Goal: Task Accomplishment & Management: Manage account settings

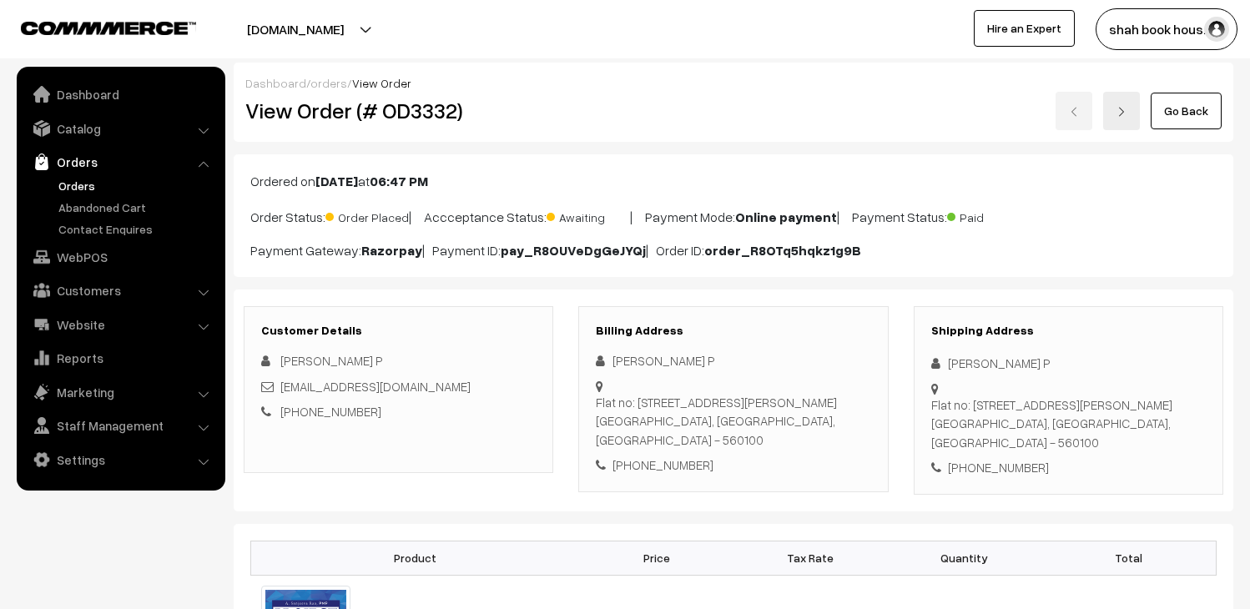
scroll to position [370, 0]
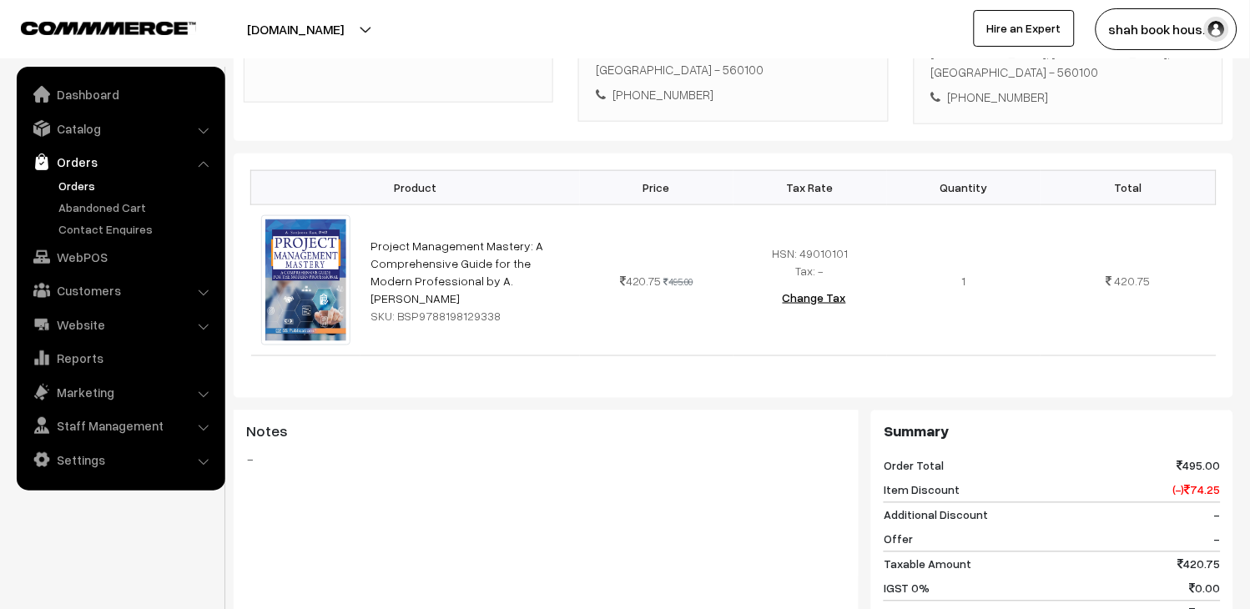
click at [112, 187] on link "Orders" at bounding box center [136, 186] width 165 height 18
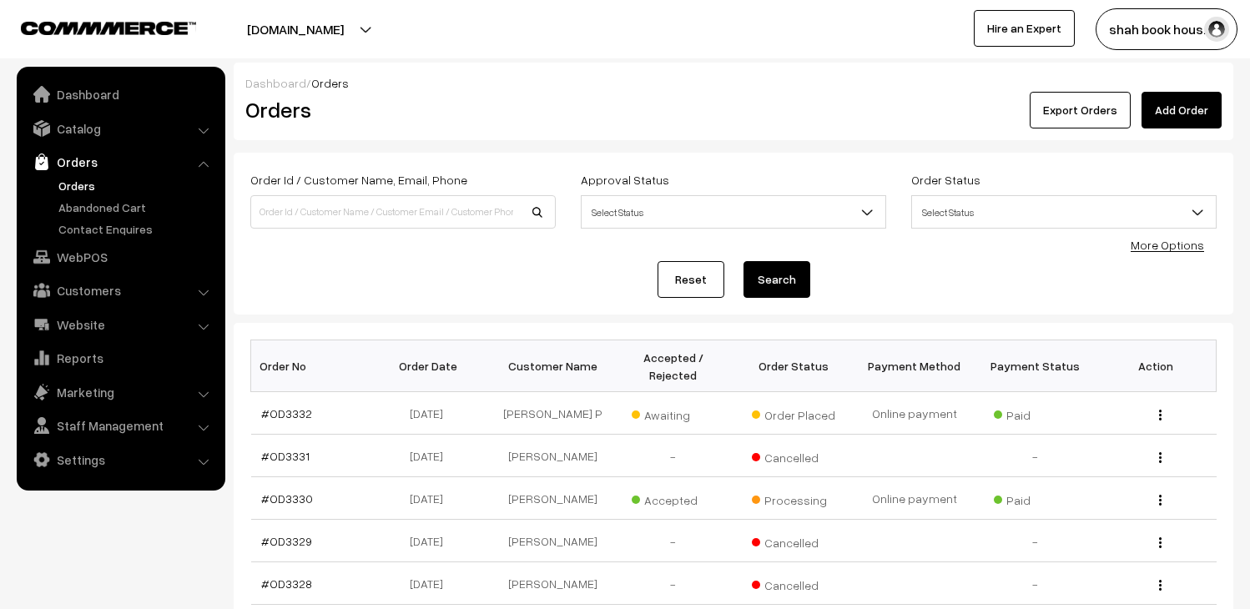
scroll to position [93, 0]
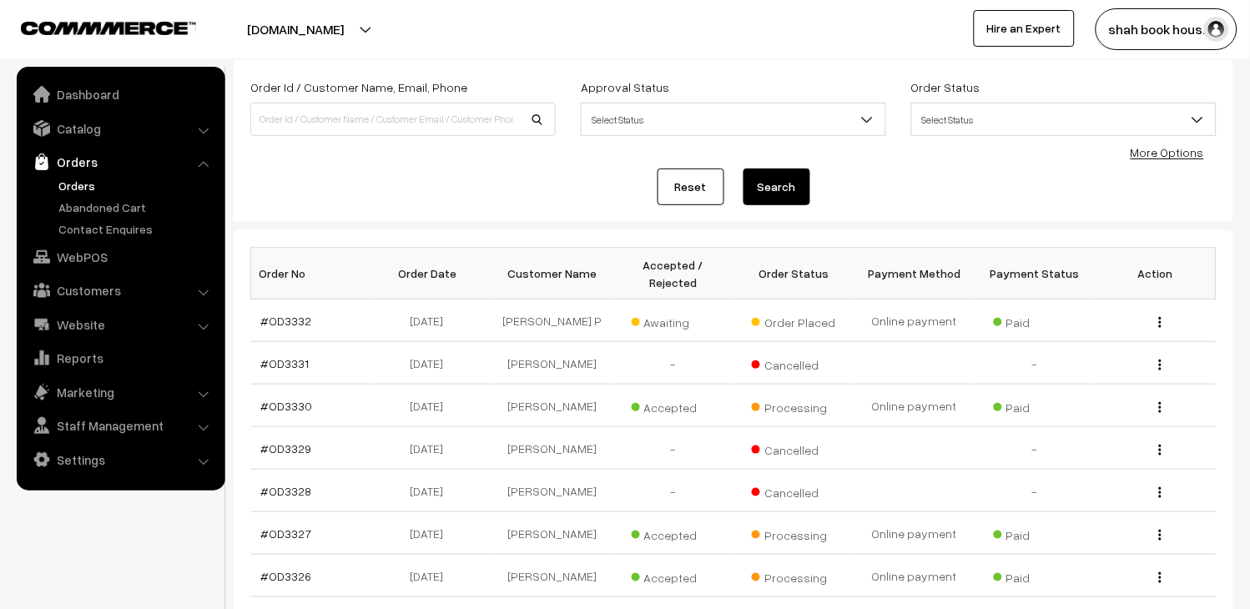
click at [90, 186] on link "Orders" at bounding box center [136, 186] width 165 height 18
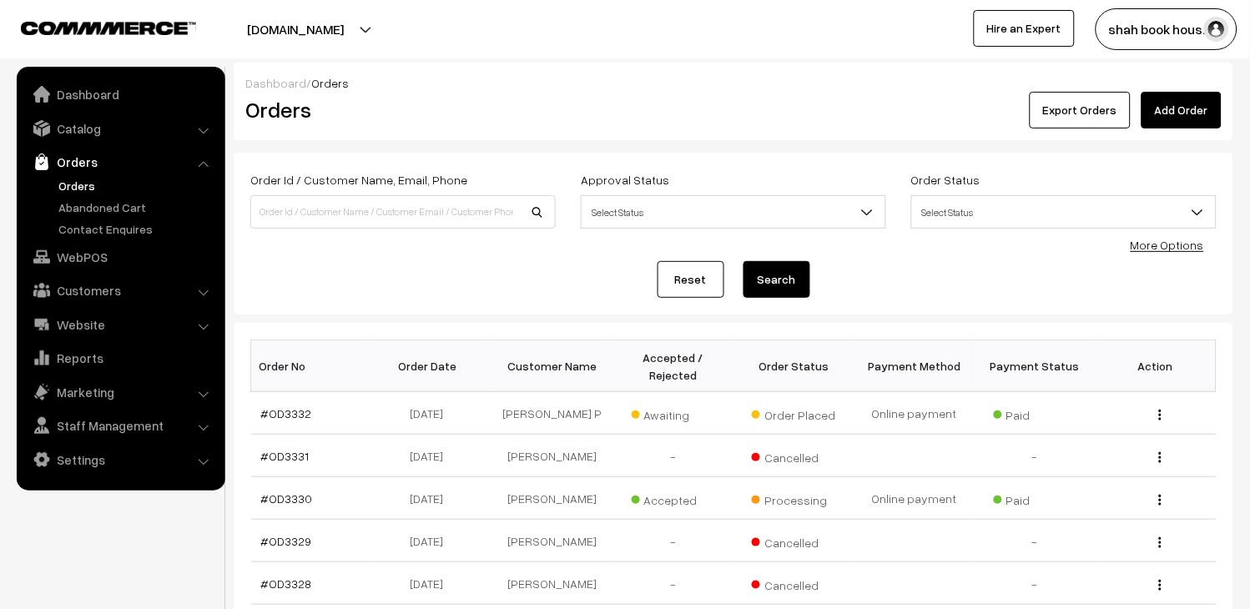
click at [89, 180] on link "Orders" at bounding box center [136, 186] width 165 height 18
click at [63, 178] on link "Orders" at bounding box center [136, 186] width 165 height 18
click at [72, 177] on link "Orders" at bounding box center [136, 186] width 165 height 18
